Goal: Navigation & Orientation: Understand site structure

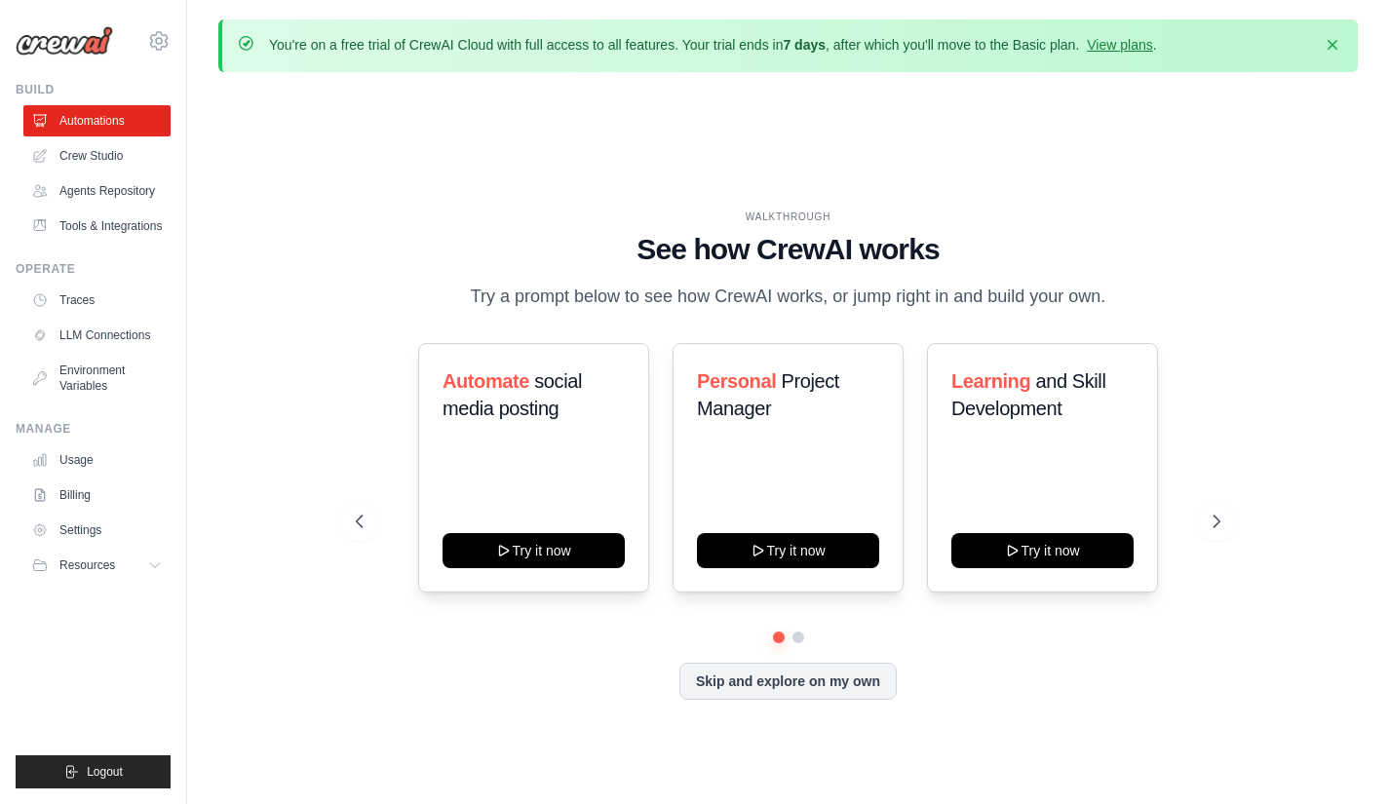
click at [755, 678] on button "Skip and explore on my own" at bounding box center [787, 681] width 217 height 37
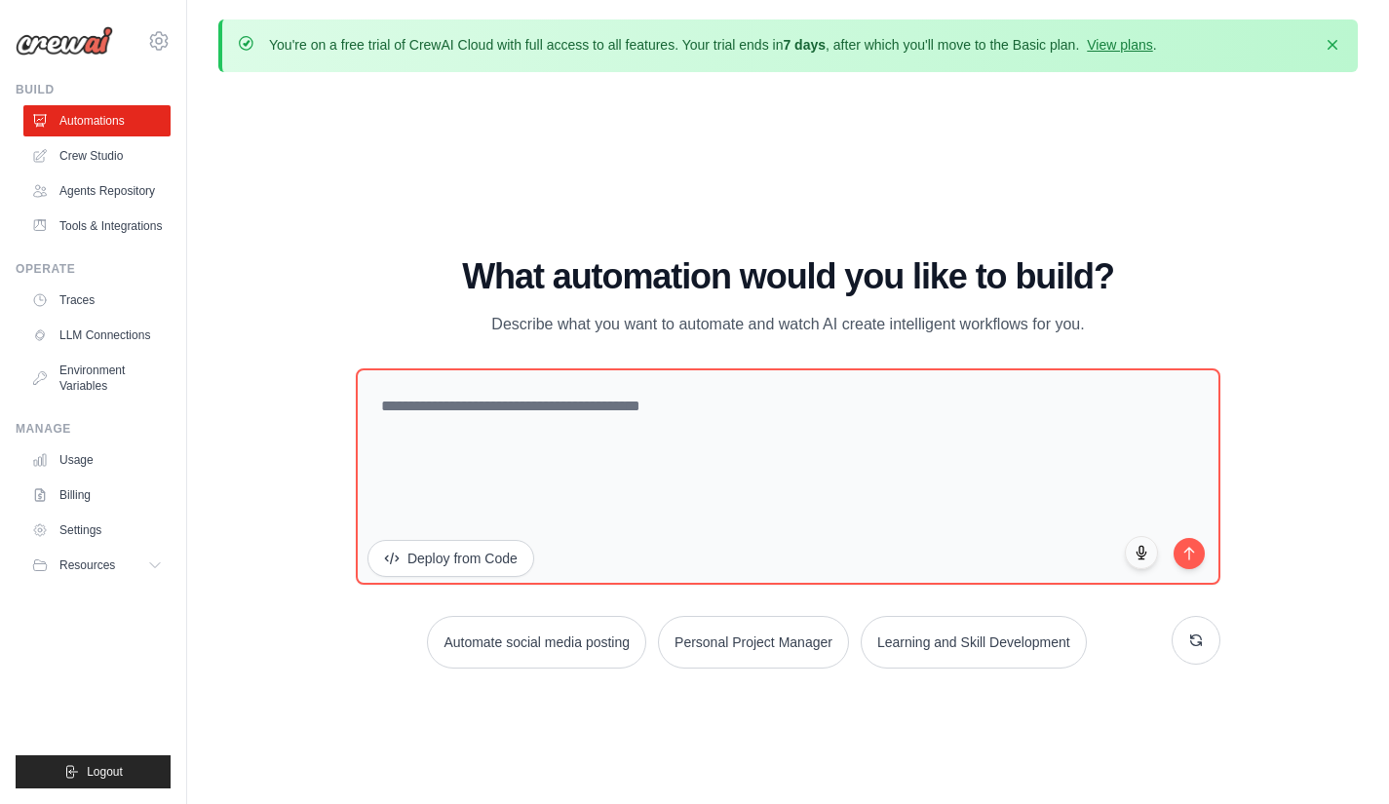
scroll to position [67, 0]
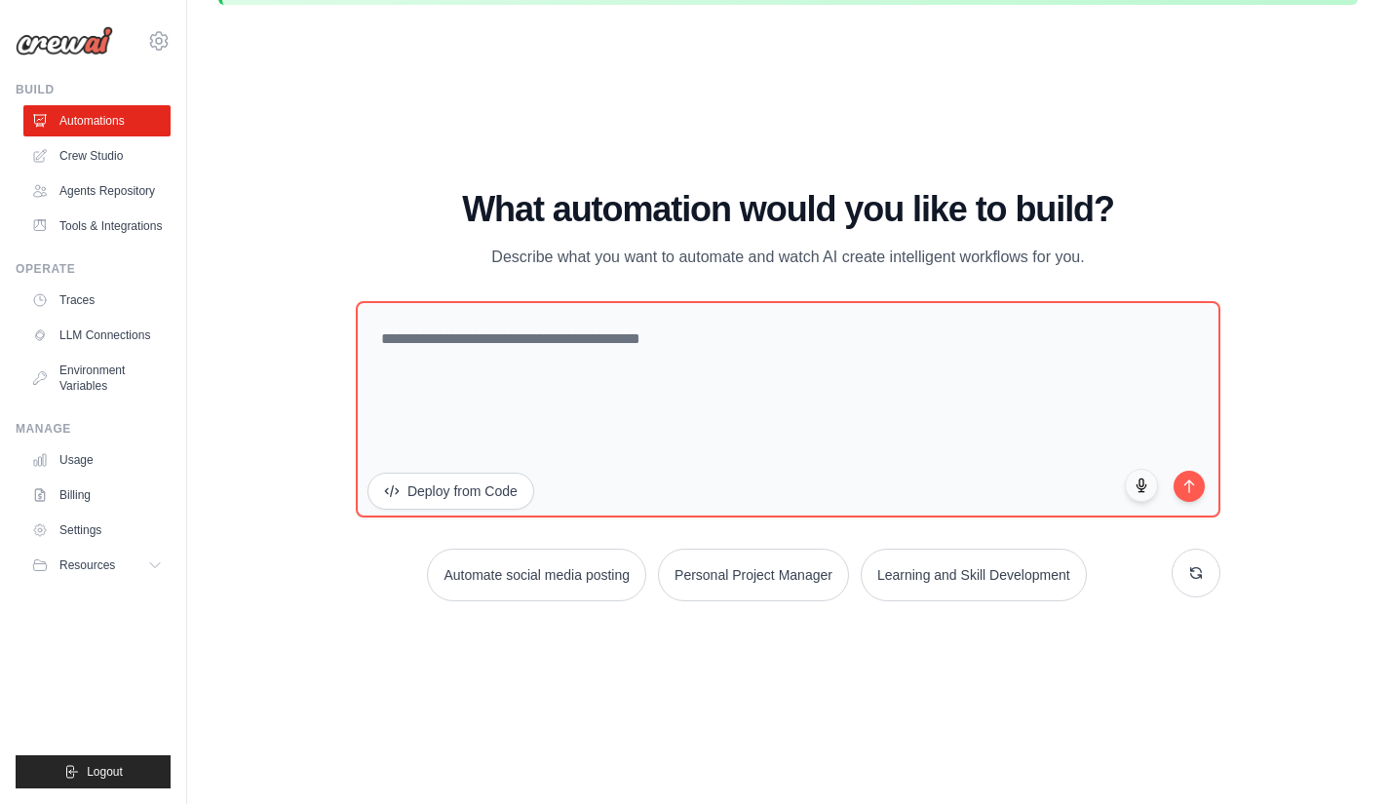
click at [110, 155] on link "Crew Studio" at bounding box center [96, 155] width 147 height 31
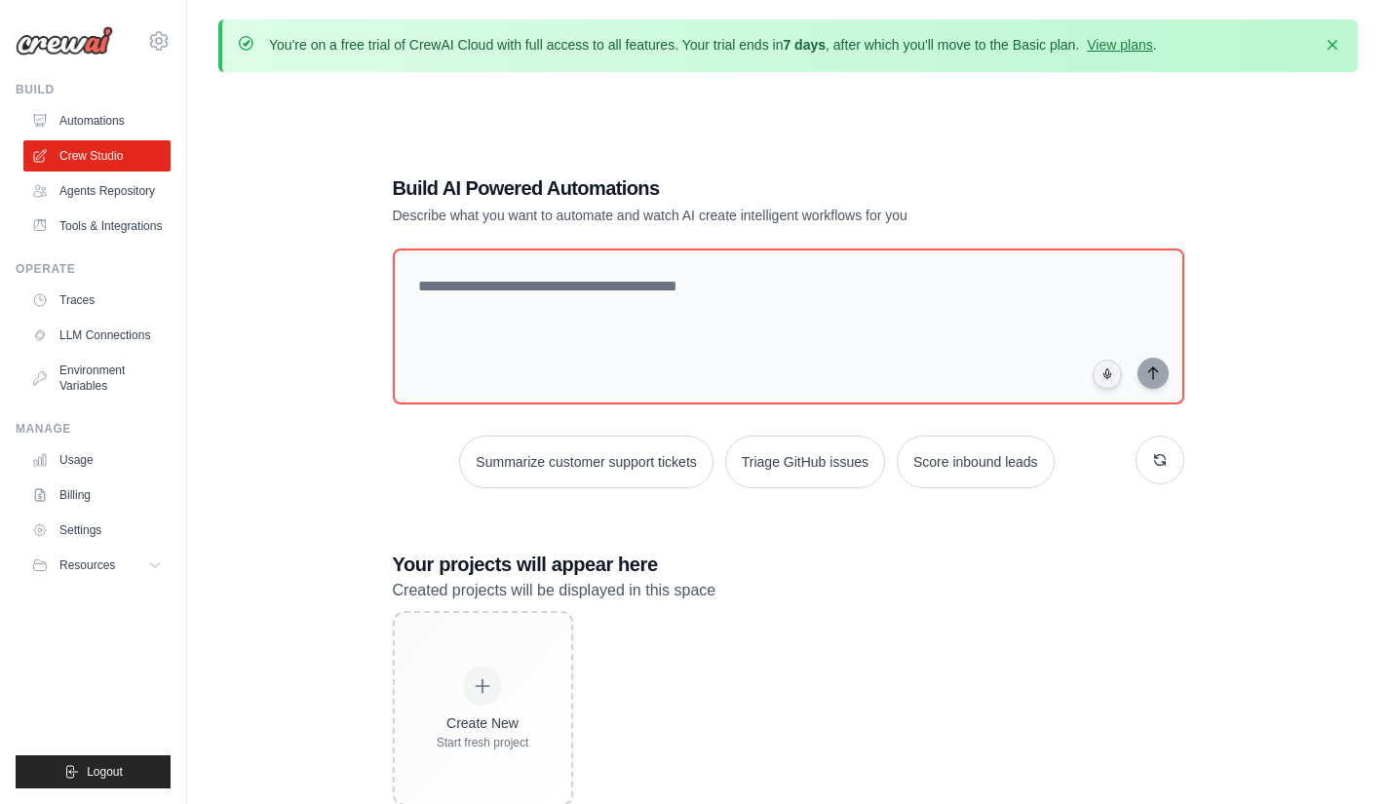
click at [96, 233] on link "Tools & Integrations" at bounding box center [96, 226] width 147 height 31
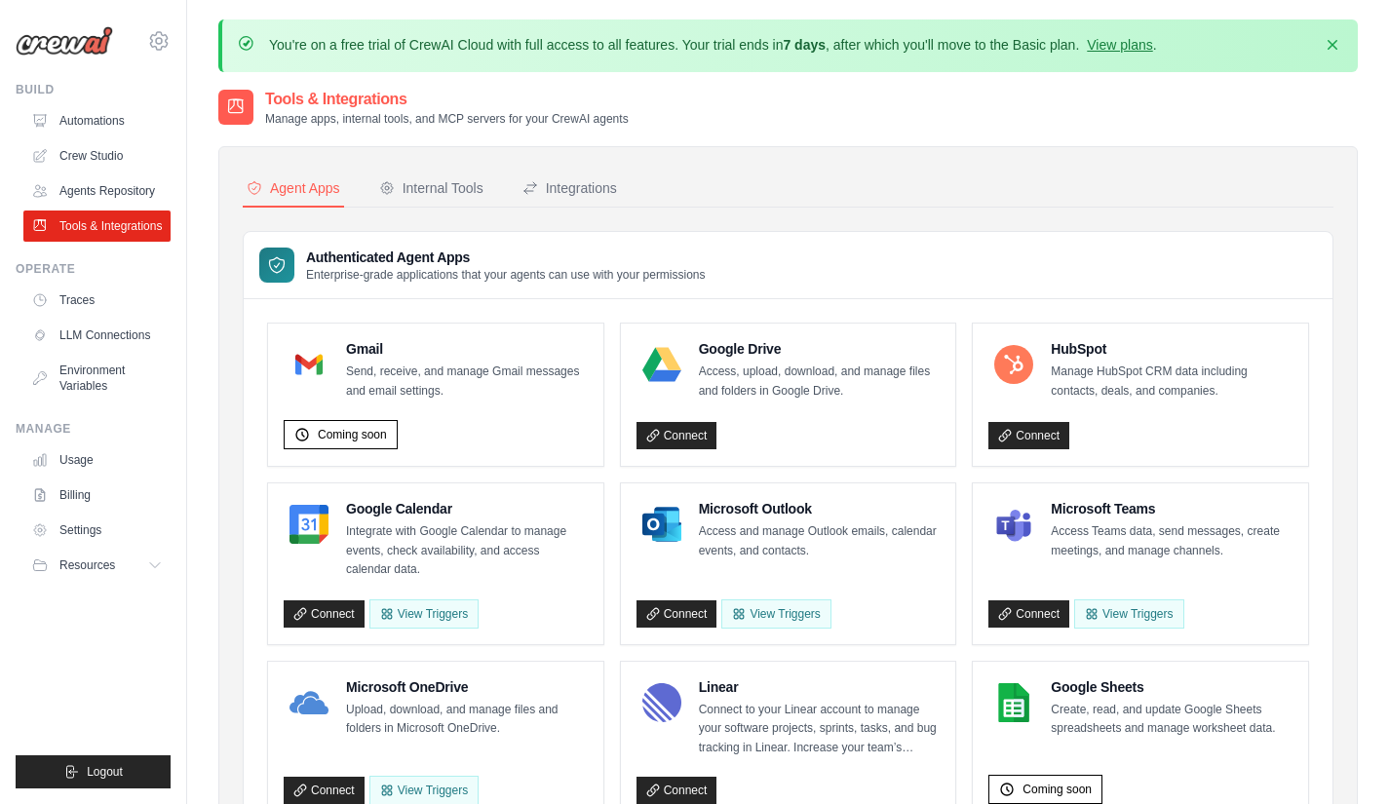
click at [97, 128] on link "Automations" at bounding box center [96, 120] width 147 height 31
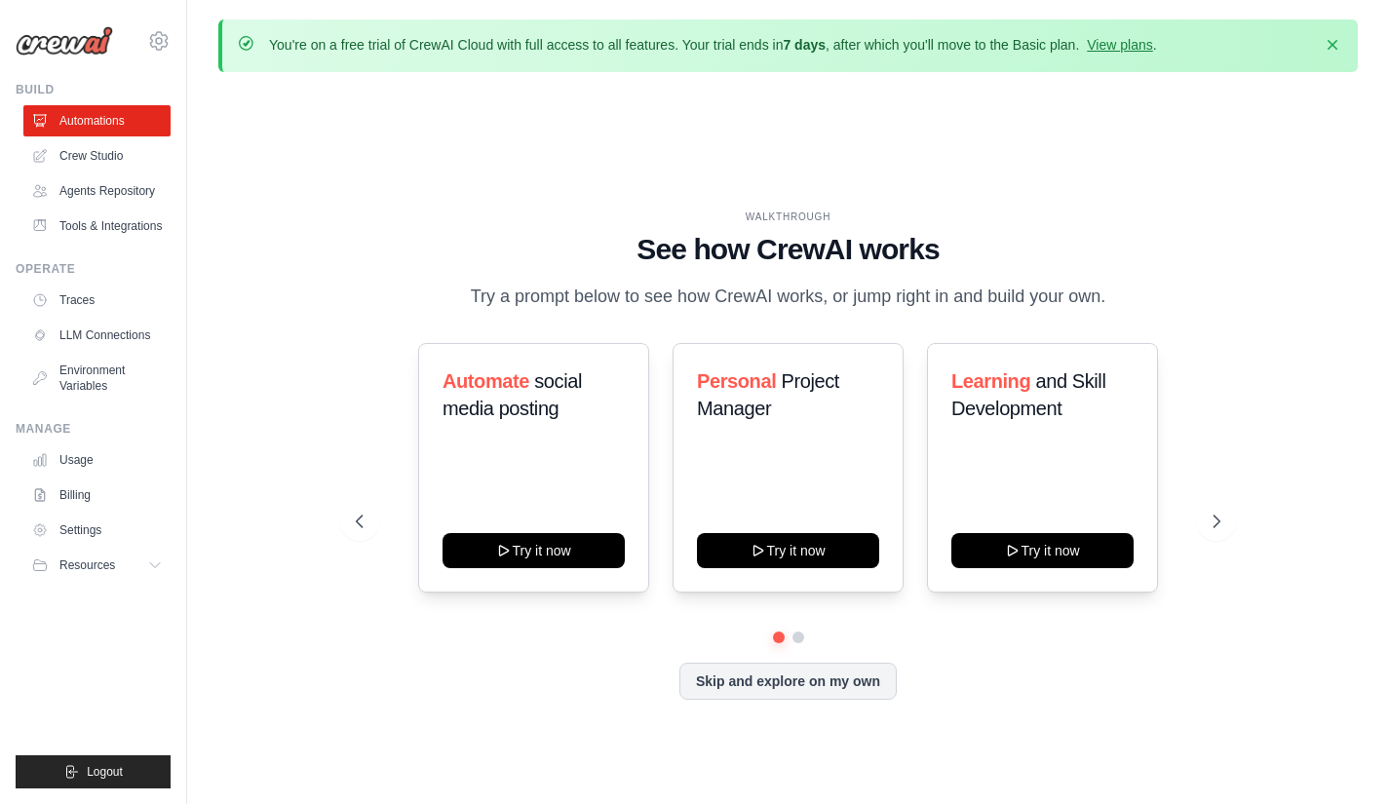
click at [93, 148] on link "Crew Studio" at bounding box center [96, 155] width 147 height 31
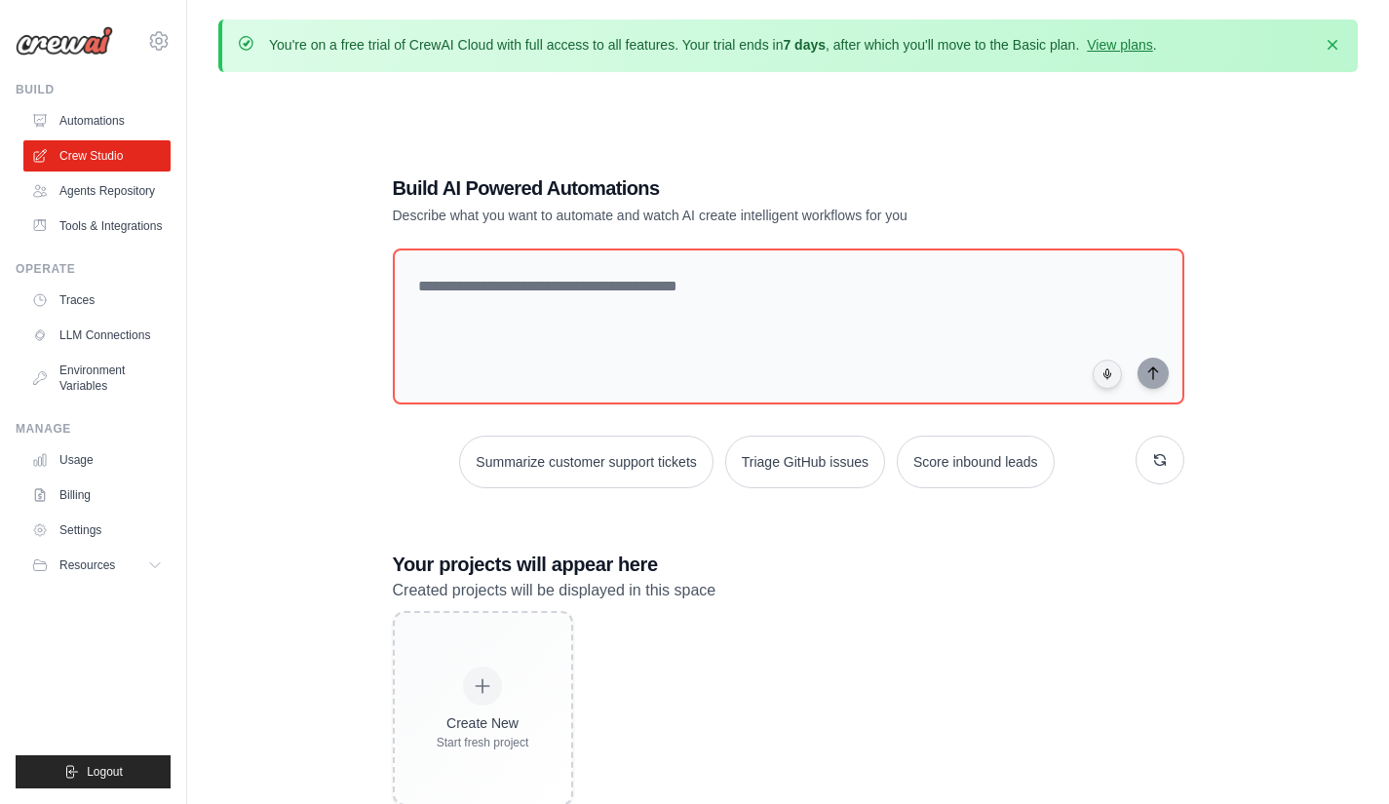
click at [88, 192] on link "Agents Repository" at bounding box center [96, 190] width 147 height 31
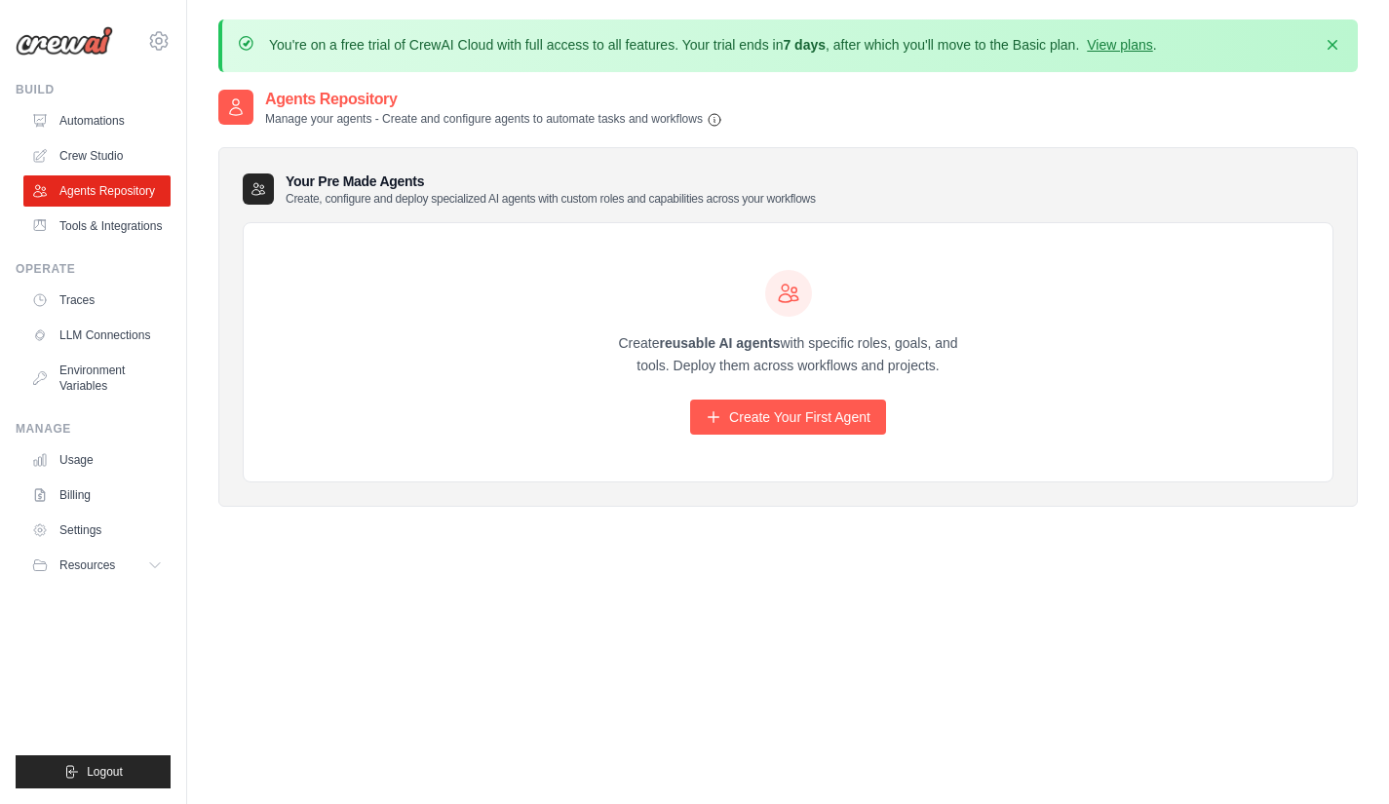
click at [82, 224] on link "Tools & Integrations" at bounding box center [96, 226] width 147 height 31
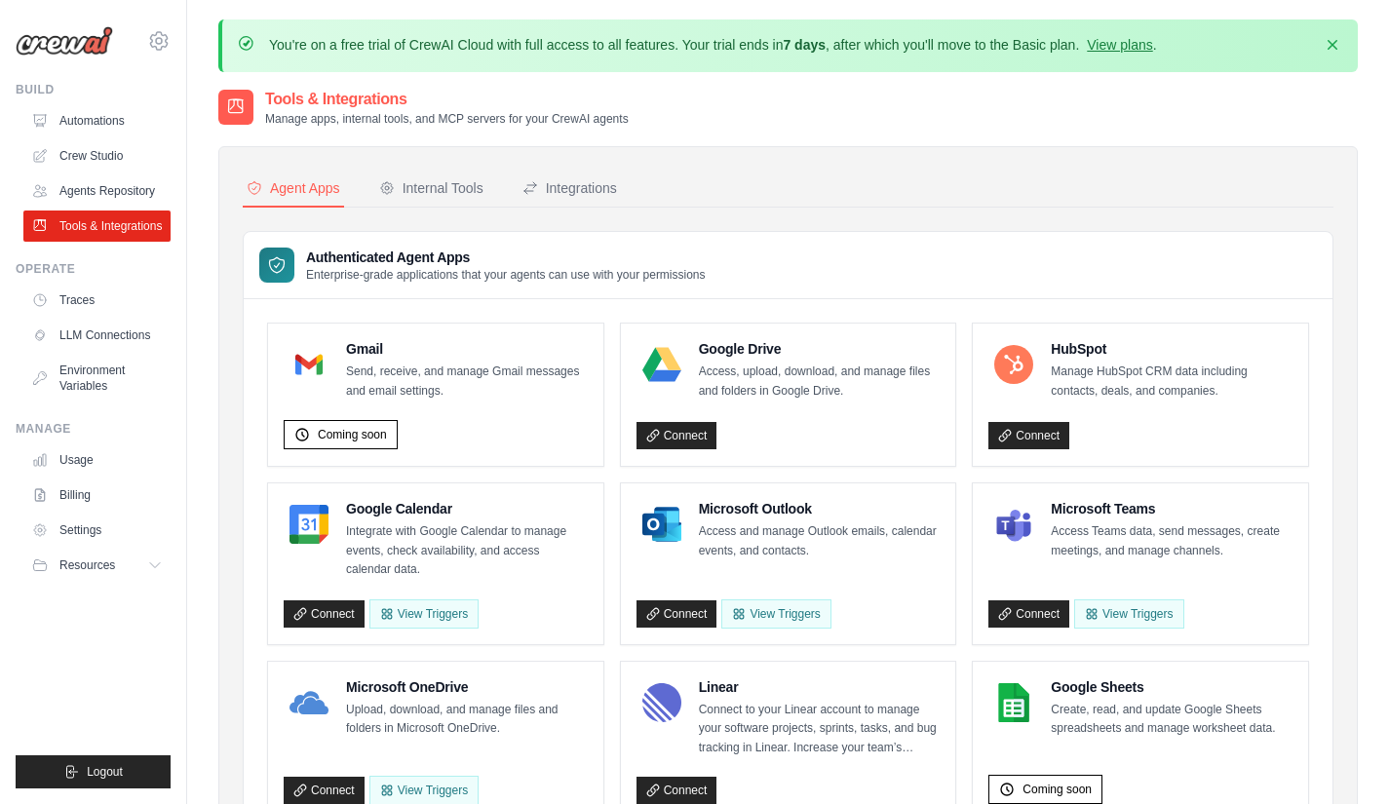
click at [67, 297] on link "Traces" at bounding box center [96, 300] width 147 height 31
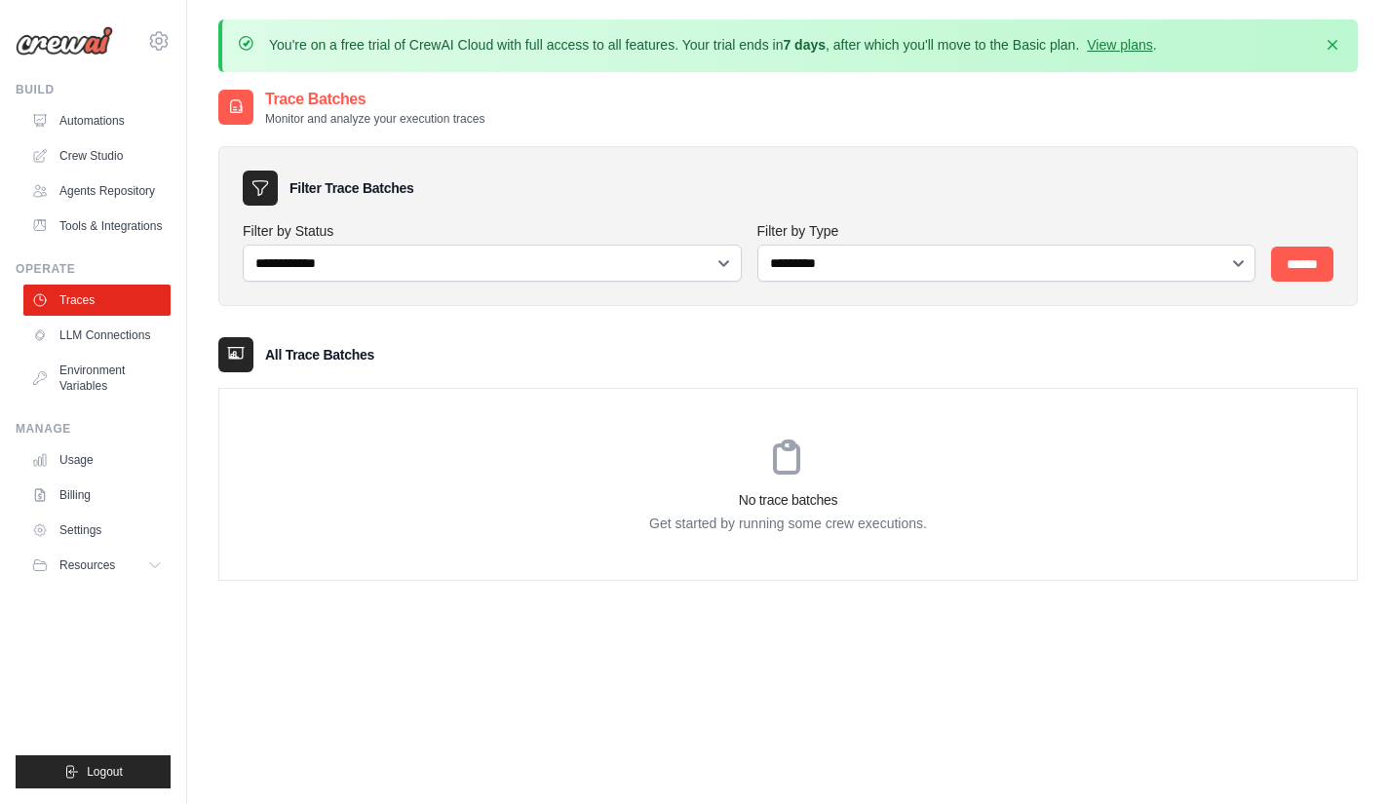
click at [67, 327] on link "LLM Connections" at bounding box center [96, 335] width 147 height 31
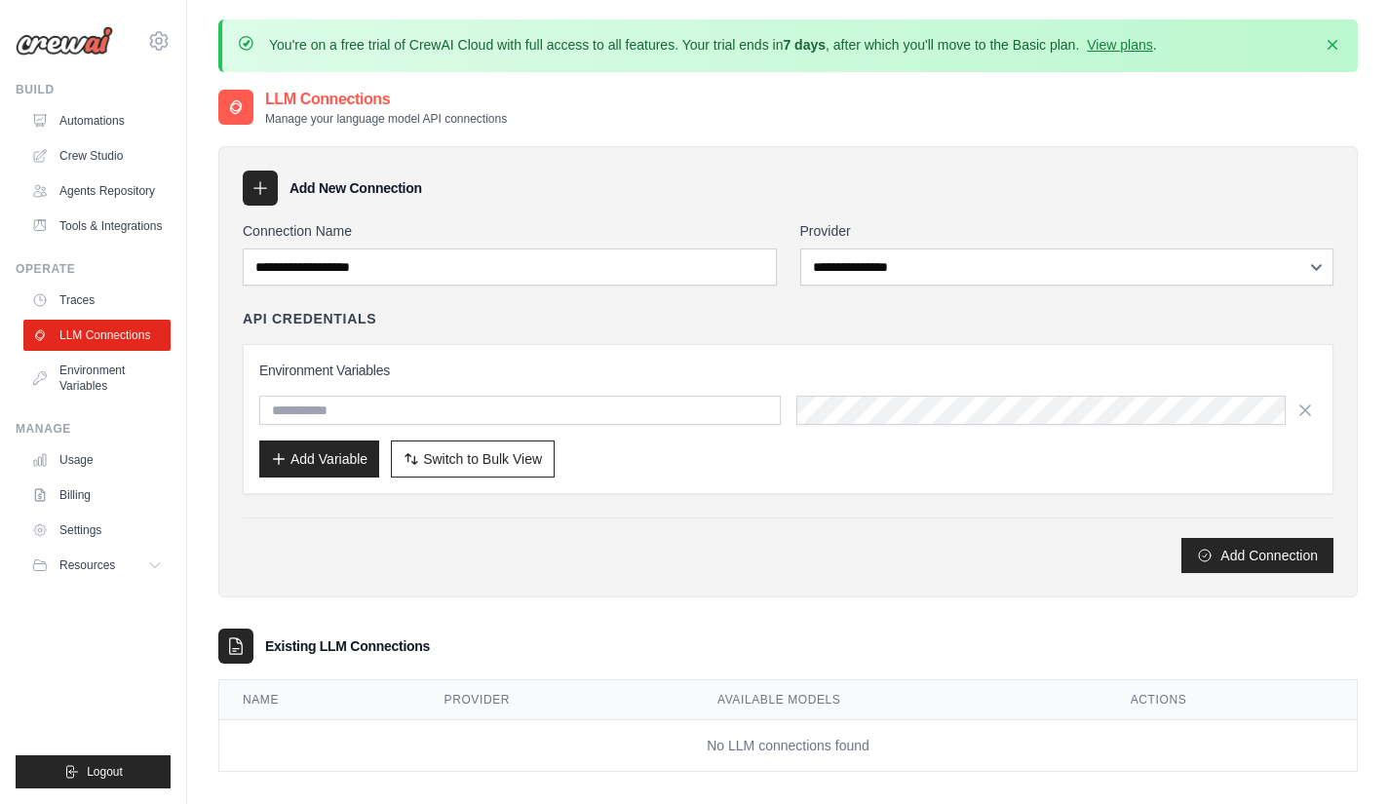
click at [66, 381] on link "Environment Variables" at bounding box center [96, 378] width 147 height 47
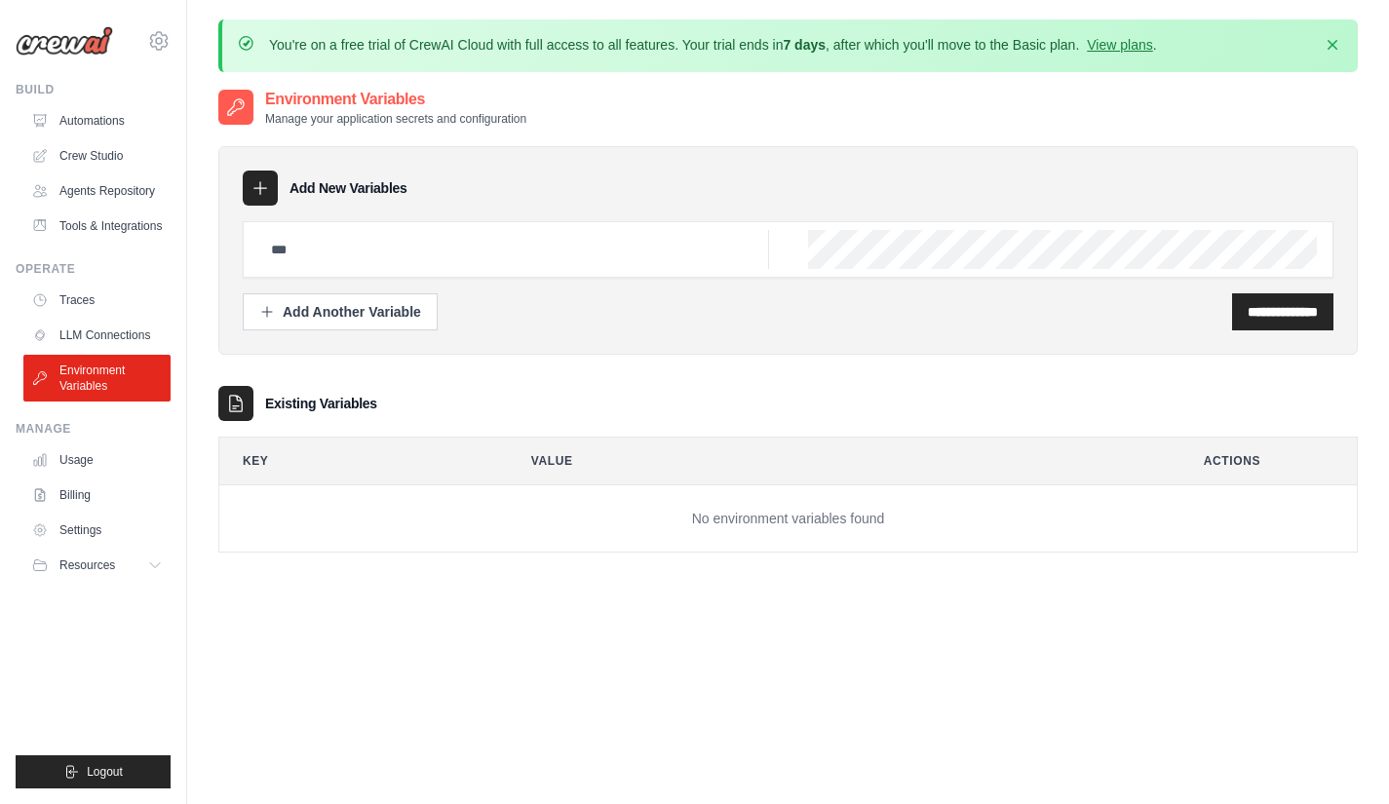
click at [59, 450] on link "Usage" at bounding box center [96, 459] width 147 height 31
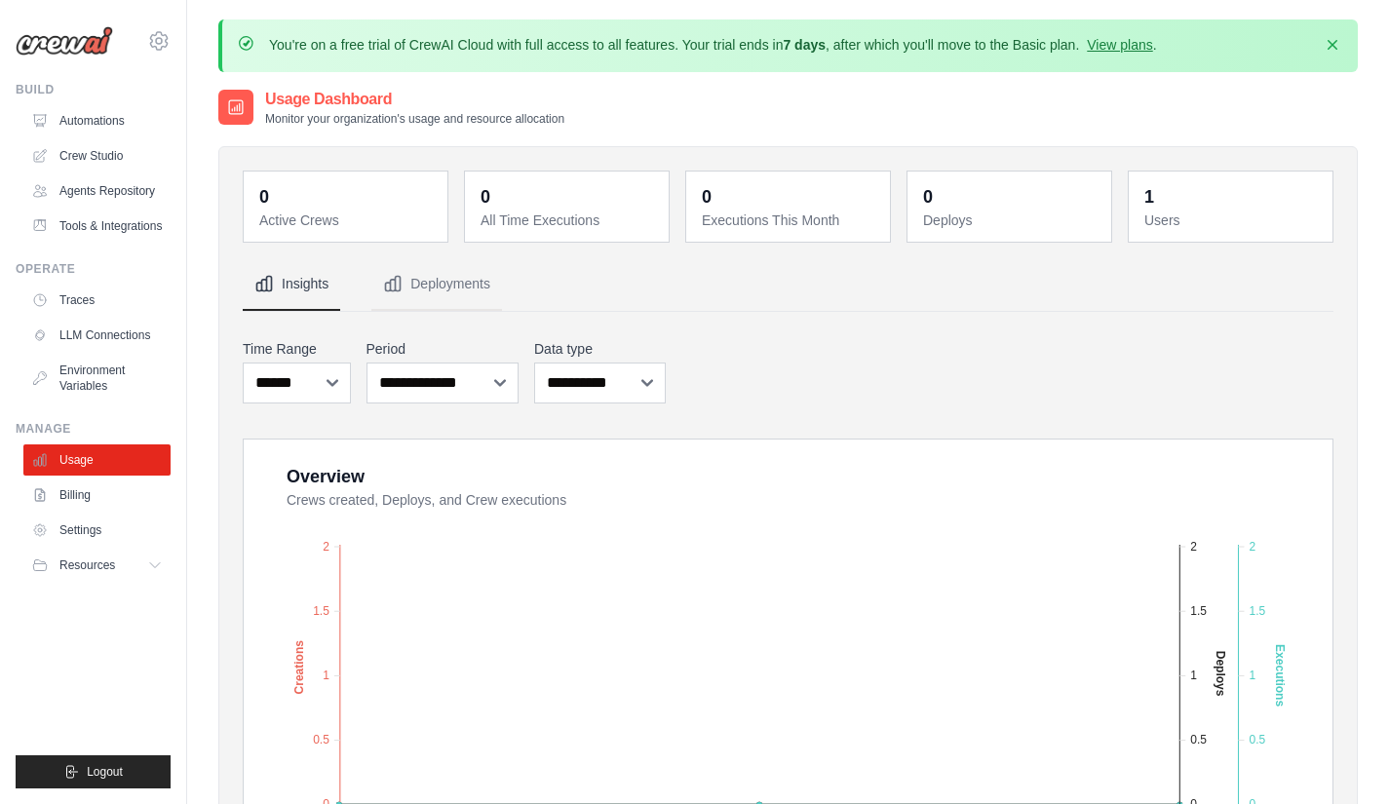
click at [59, 483] on link "Billing" at bounding box center [96, 495] width 147 height 31
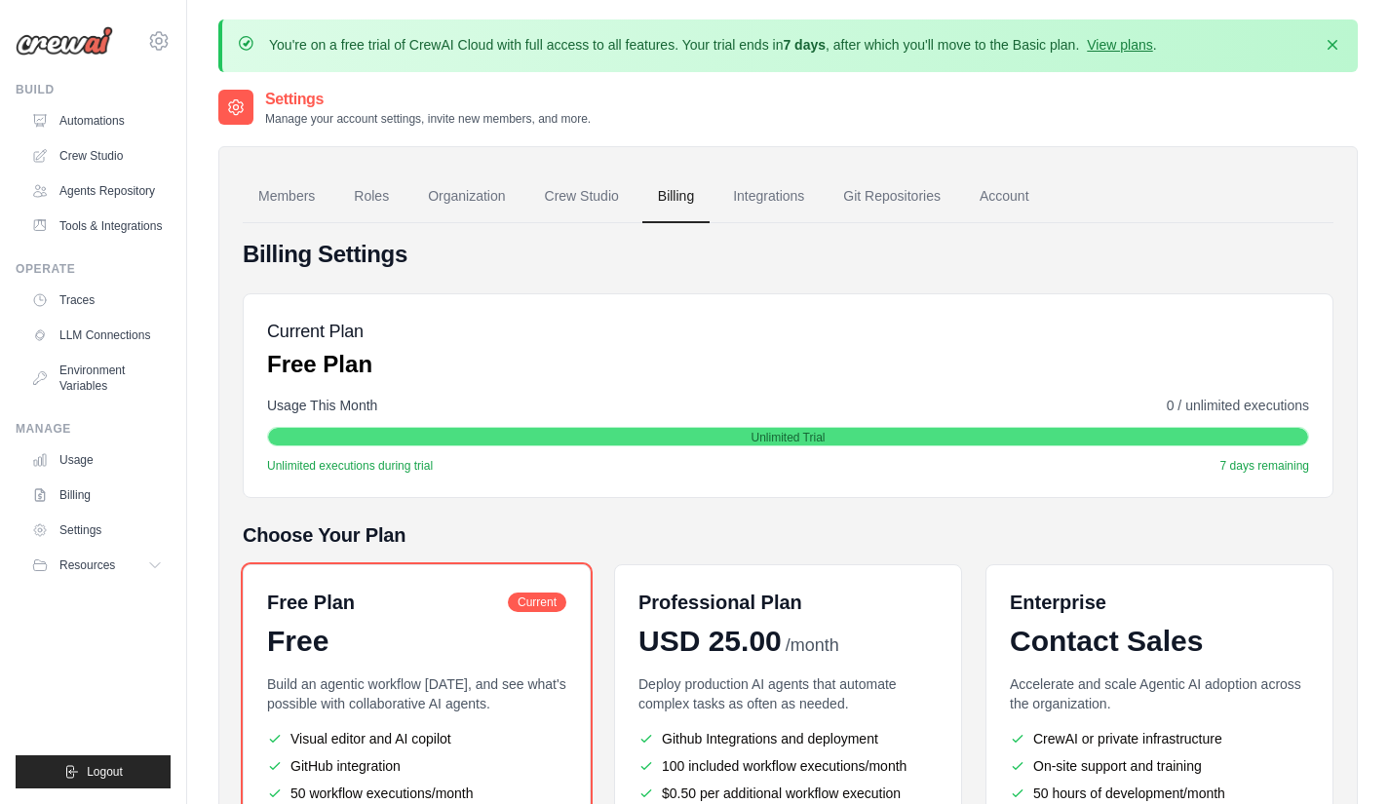
click at [60, 524] on link "Settings" at bounding box center [96, 530] width 147 height 31
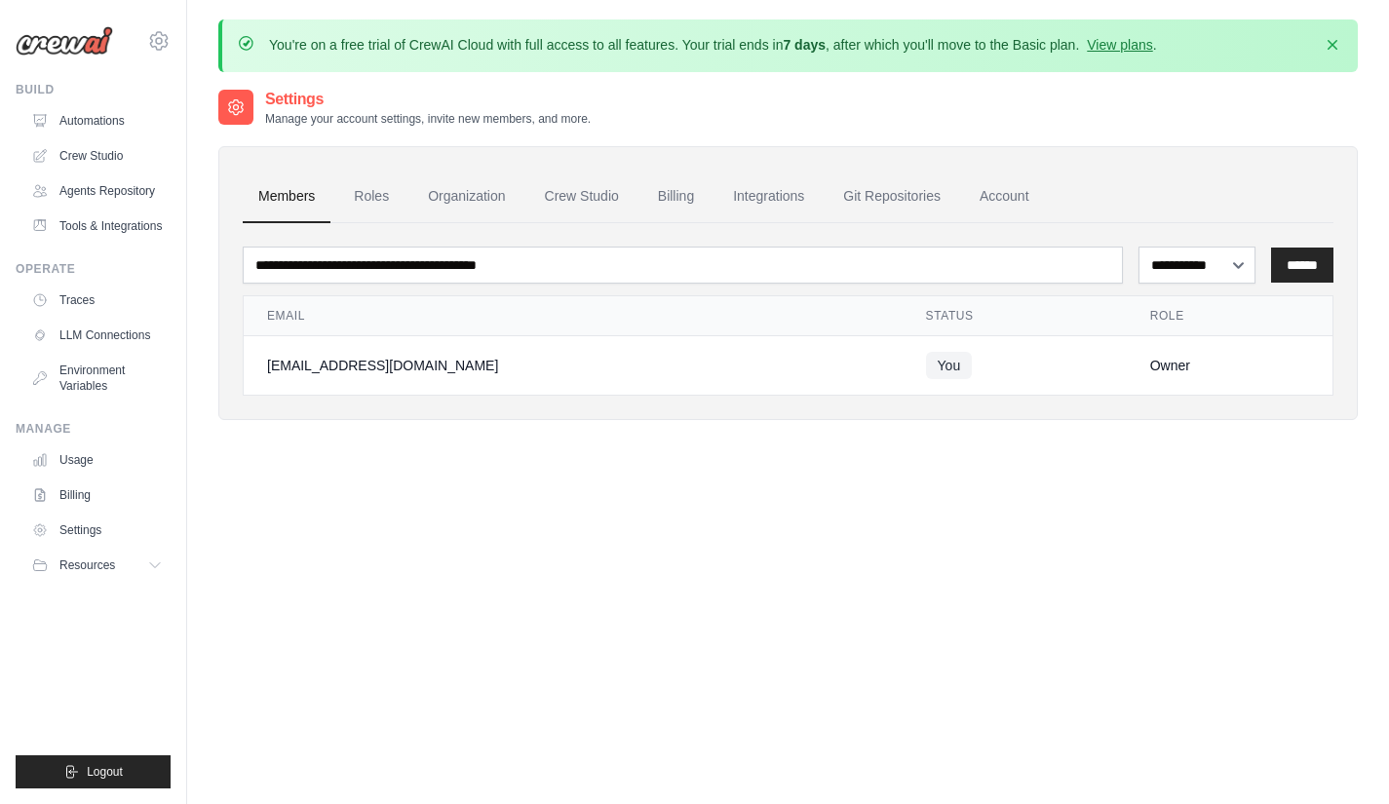
click at [69, 115] on link "Automations" at bounding box center [96, 120] width 147 height 31
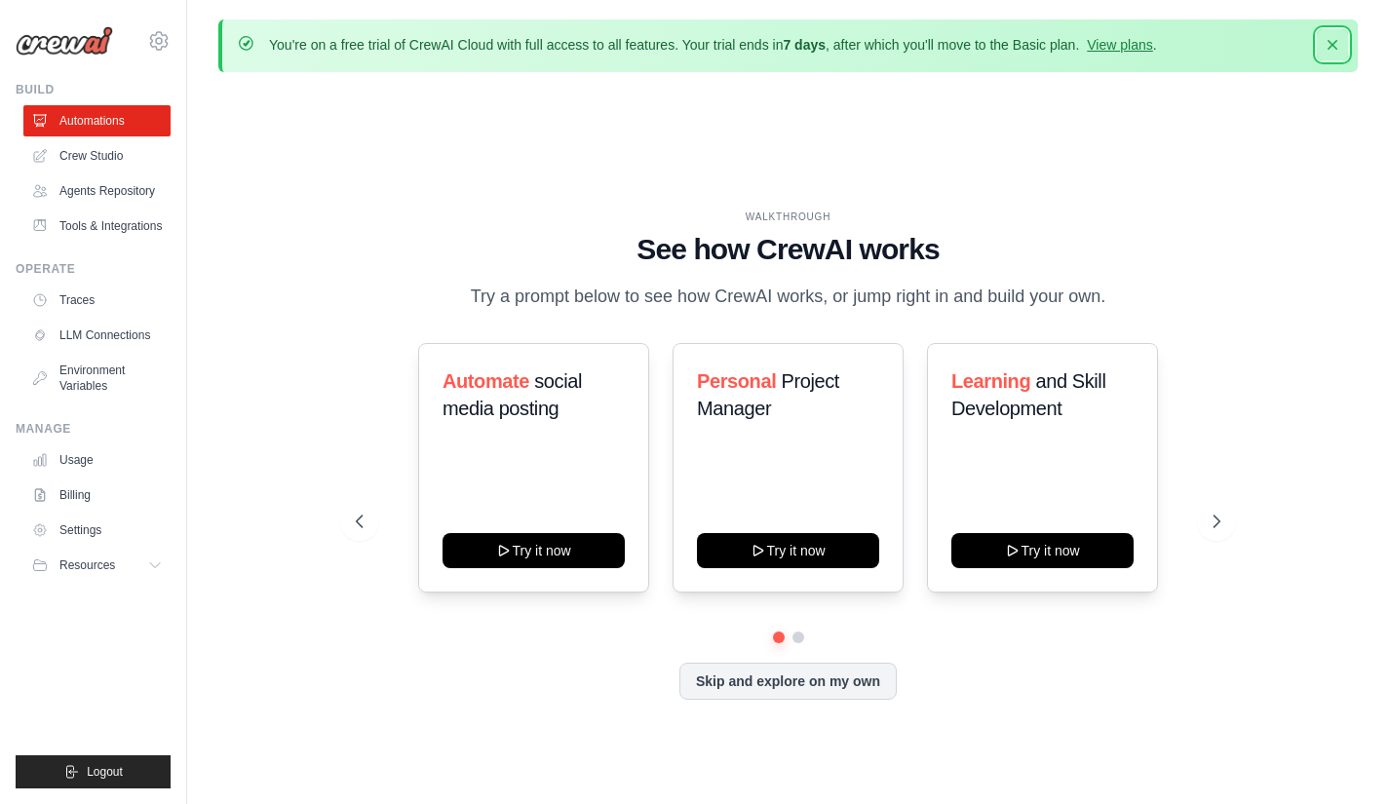
click at [1338, 42] on icon "button" at bounding box center [1332, 44] width 19 height 19
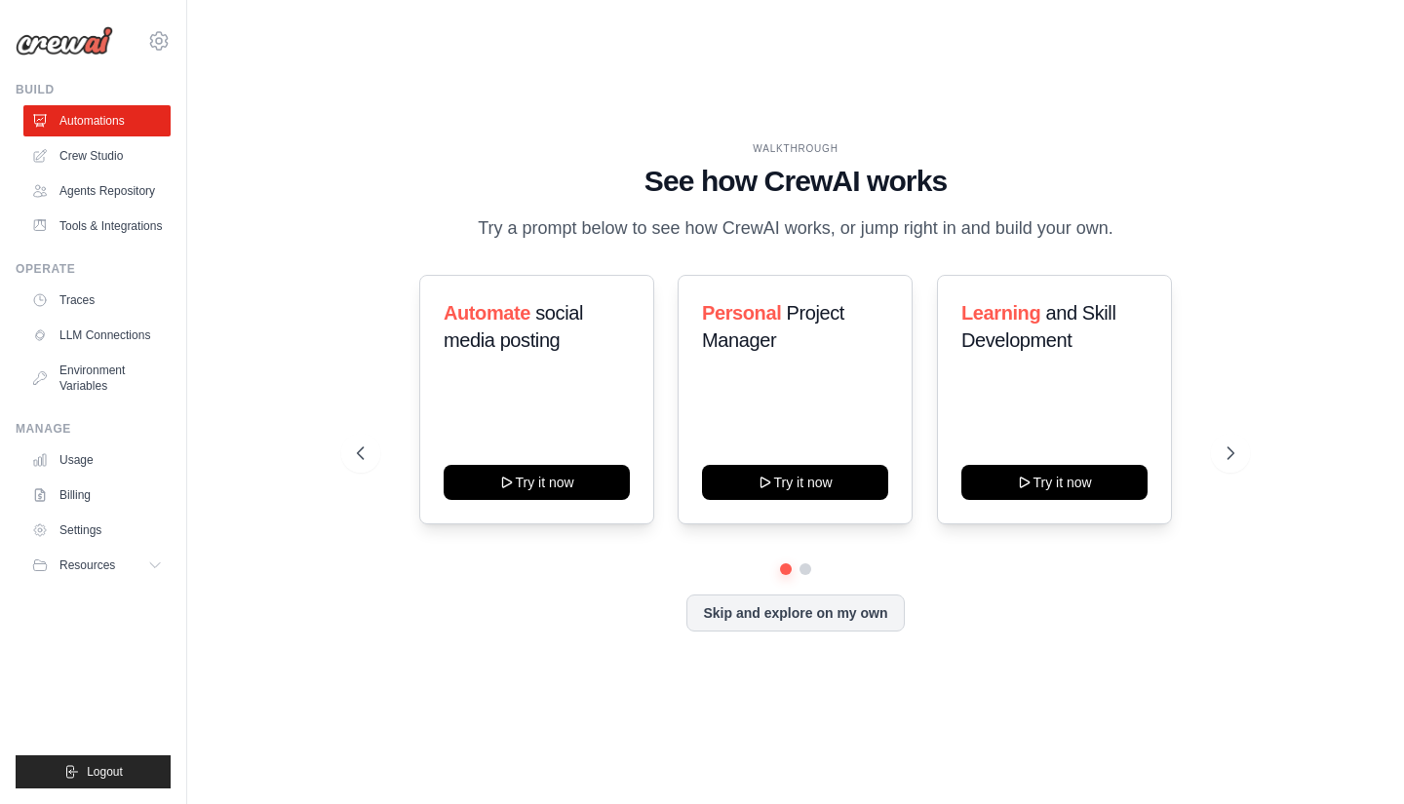
click at [113, 364] on link "Environment Variables" at bounding box center [96, 378] width 147 height 47
